Goal: Information Seeking & Learning: Check status

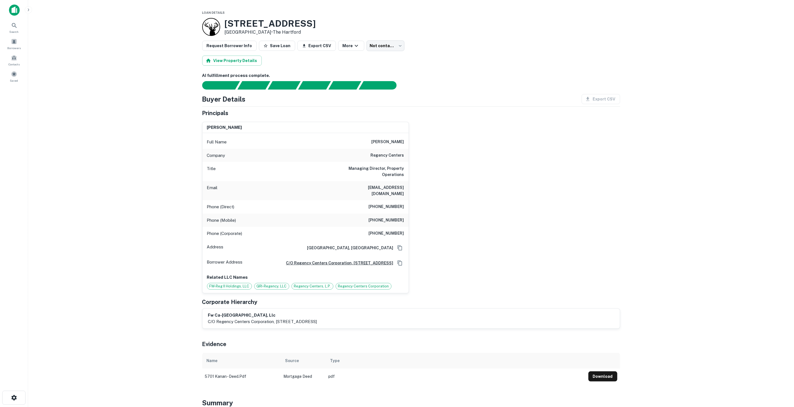
click at [486, 152] on div "scott r. prigge Full Name scott r. prigge Company regency centers Title Managin…" at bounding box center [409, 205] width 422 height 176
click at [16, 82] on span "Saved" at bounding box center [14, 80] width 8 height 4
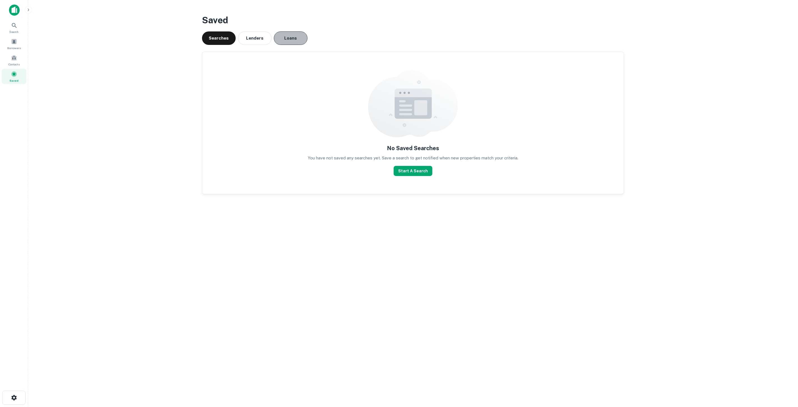
click at [289, 35] on button "Loans" at bounding box center [291, 37] width 34 height 13
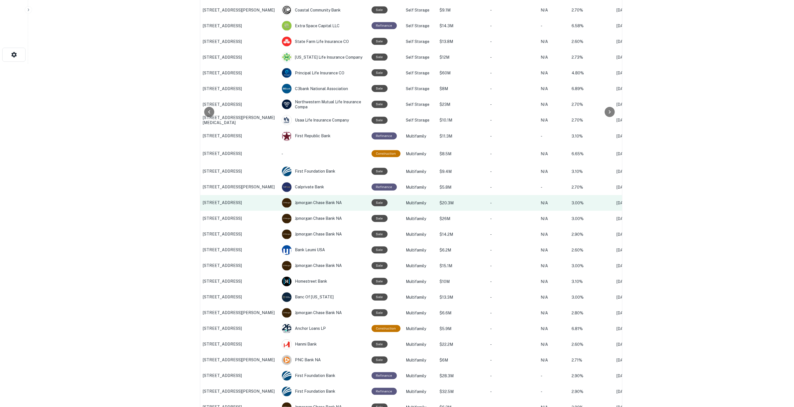
scroll to position [469, 0]
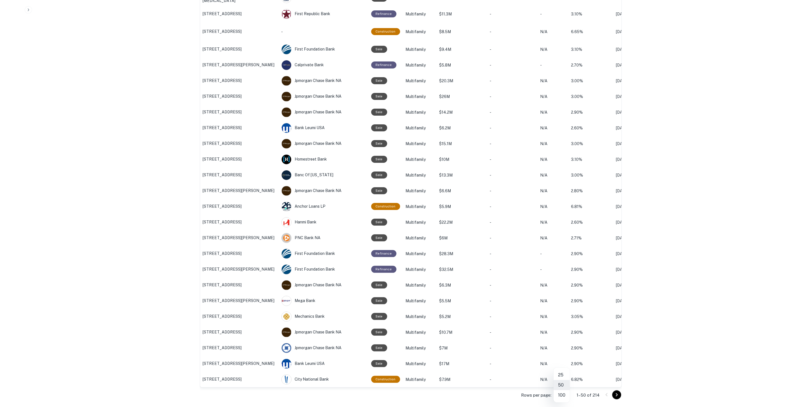
click at [564, 397] on li "100" at bounding box center [562, 395] width 16 height 10
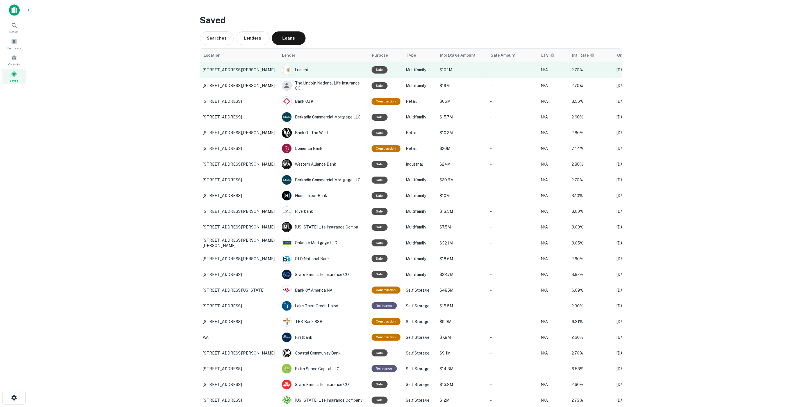
click at [218, 68] on p "11050 Hartsook St, North Hollywood, CA" at bounding box center [239, 69] width 73 height 5
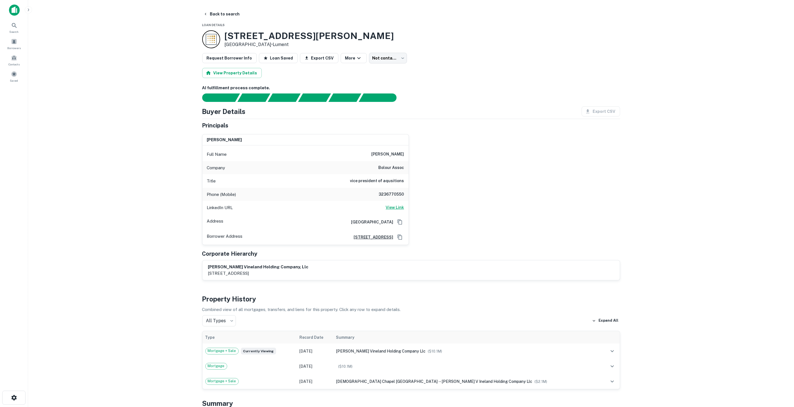
click at [396, 210] on h6 "View Link" at bounding box center [395, 207] width 18 height 6
click at [227, 13] on button "Back to search" at bounding box center [221, 14] width 41 height 10
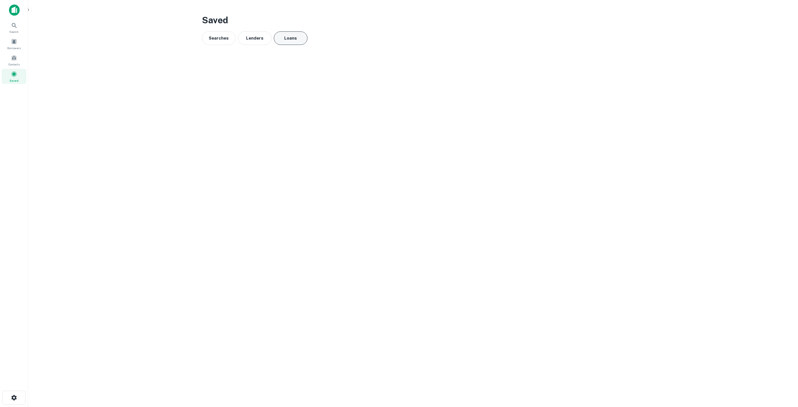
click at [292, 36] on button "Loans" at bounding box center [291, 37] width 34 height 13
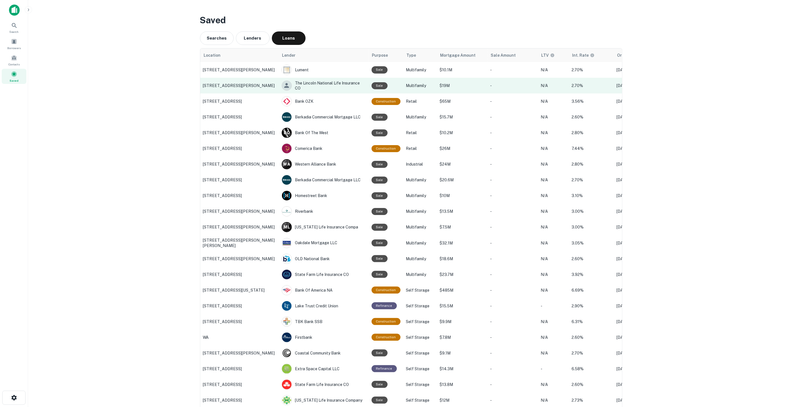
click at [246, 88] on p "2121 Valderas Dr, Glendale, CA" at bounding box center [239, 85] width 73 height 5
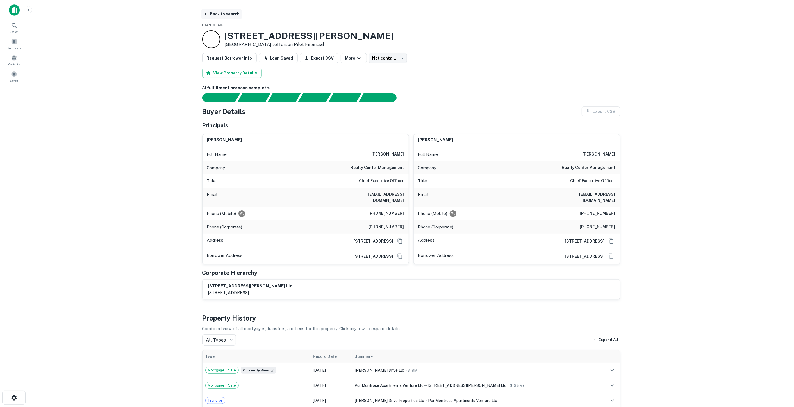
click at [214, 15] on button "Back to search" at bounding box center [221, 14] width 41 height 10
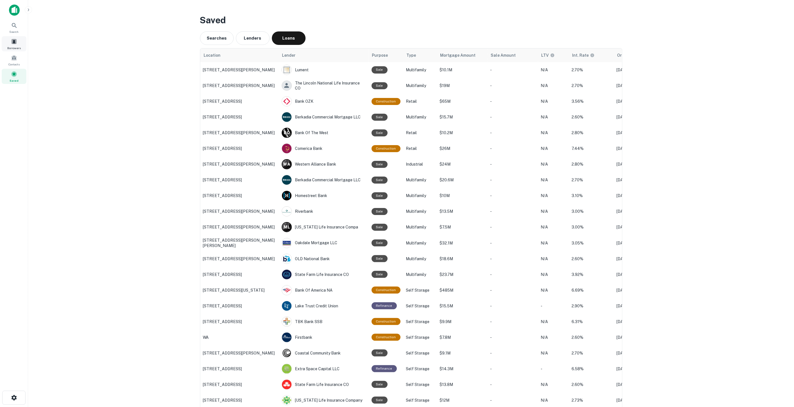
click at [10, 41] on div "Borrowers" at bounding box center [14, 43] width 25 height 15
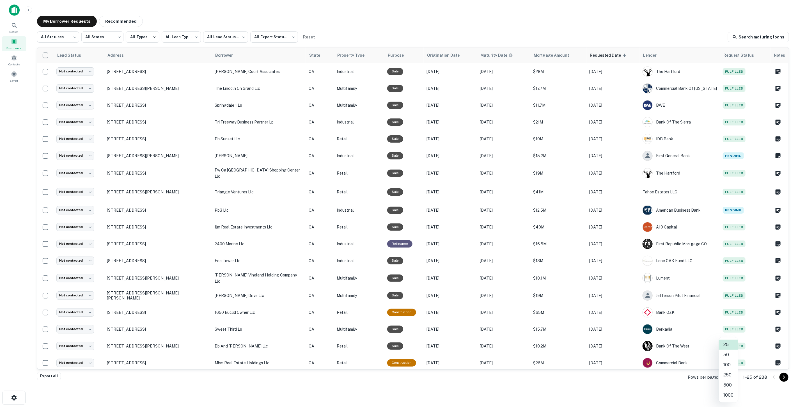
click at [727, 378] on body "**********" at bounding box center [399, 203] width 798 height 407
click at [728, 384] on li "500" at bounding box center [728, 385] width 19 height 10
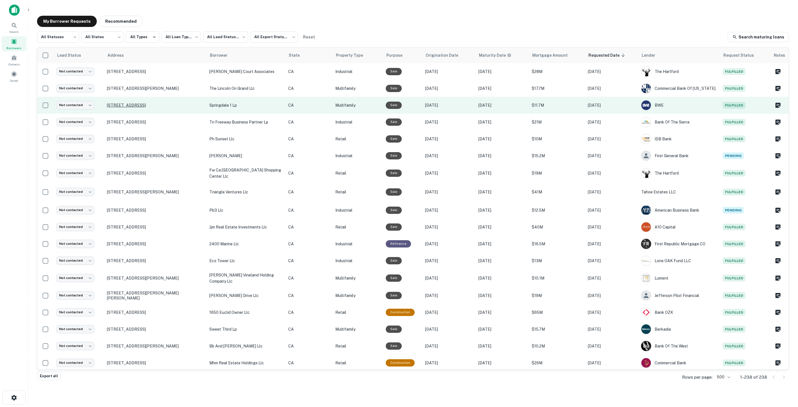
click at [135, 106] on p "16072 Springdale St Huntington Beach, CA 92649" at bounding box center [155, 105] width 97 height 5
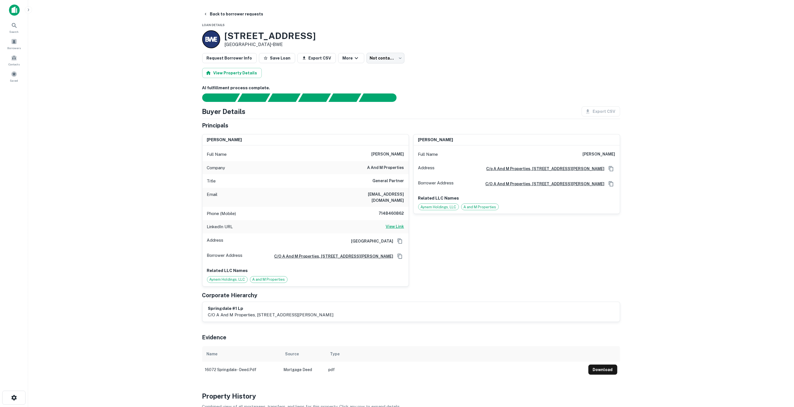
click at [390, 223] on h6 "View Link" at bounding box center [395, 226] width 18 height 6
click at [384, 56] on body "Search Borrowers Contacts Saved Back to borrower requests Loan Details 16072 Sp…" at bounding box center [397, 203] width 794 height 407
click at [375, 82] on li "Attempted" at bounding box center [378, 81] width 44 height 10
type input "*********"
